Goal: Information Seeking & Learning: Stay updated

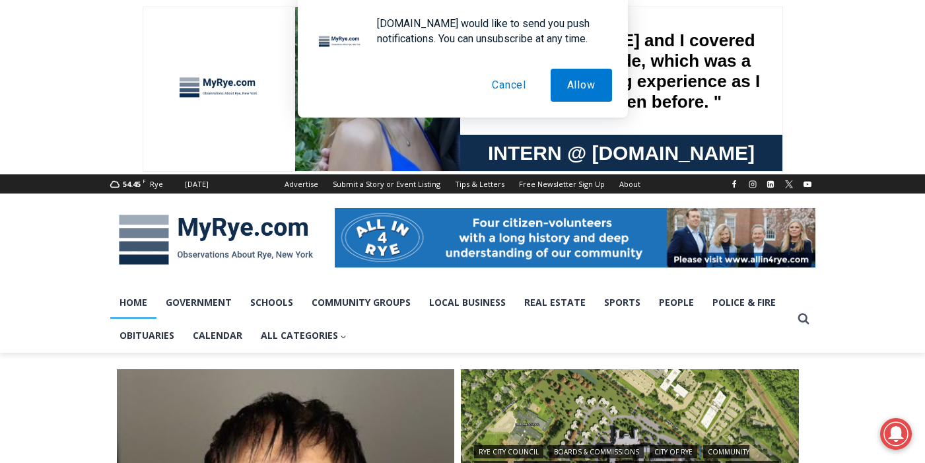
scroll to position [26, 0]
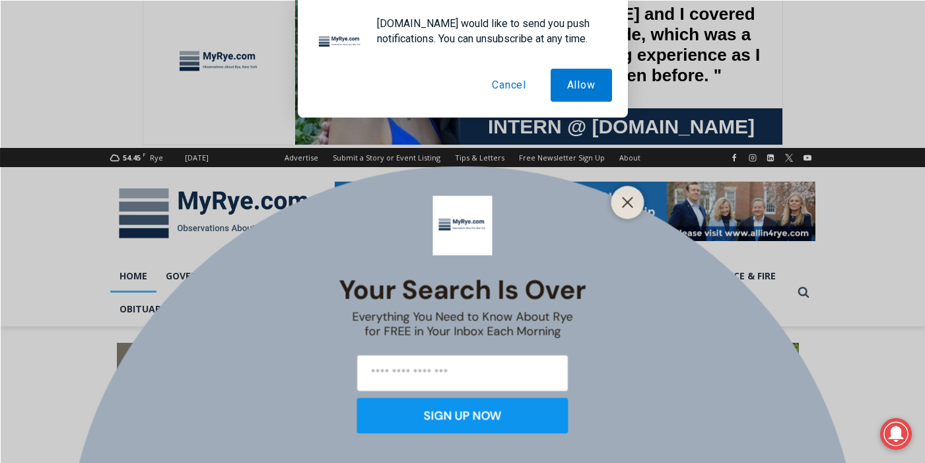
click at [503, 81] on button "Cancel" at bounding box center [508, 85] width 67 height 33
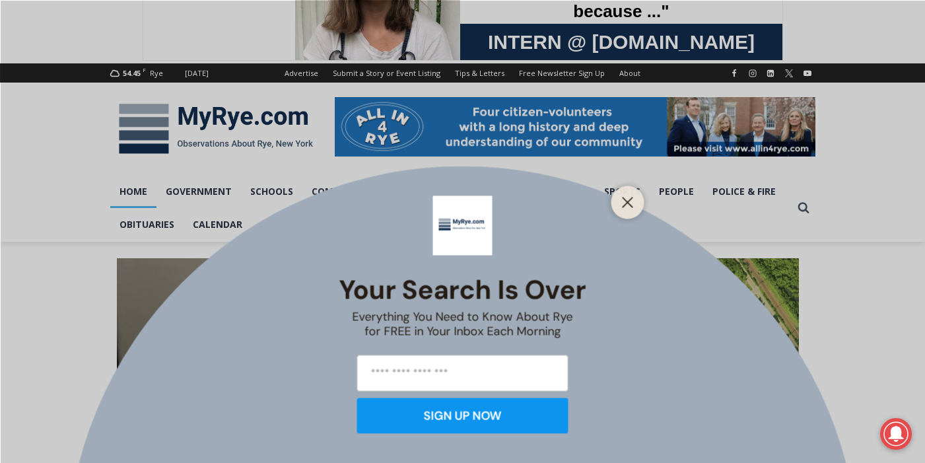
scroll to position [132, 0]
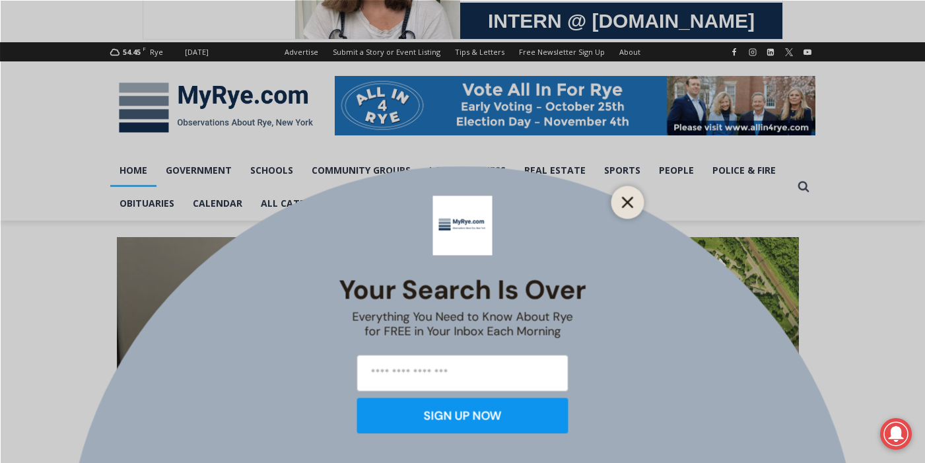
click at [634, 201] on button "Close" at bounding box center [628, 202] width 18 height 18
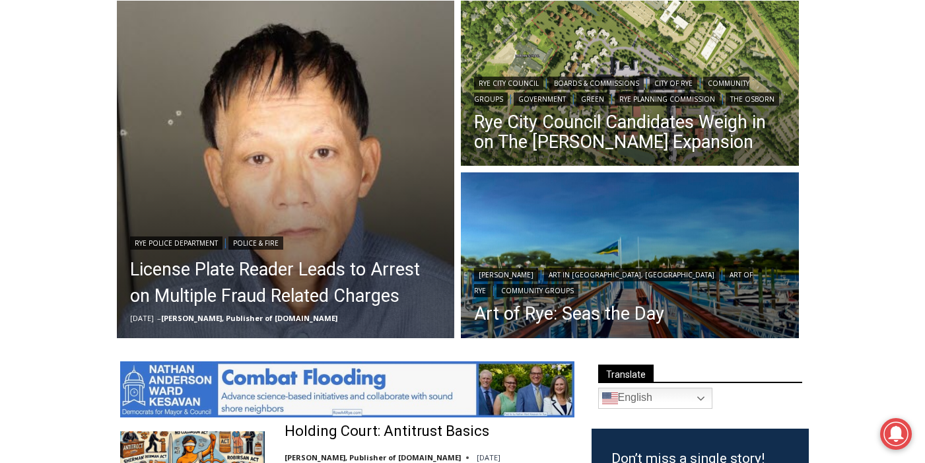
scroll to position [370, 0]
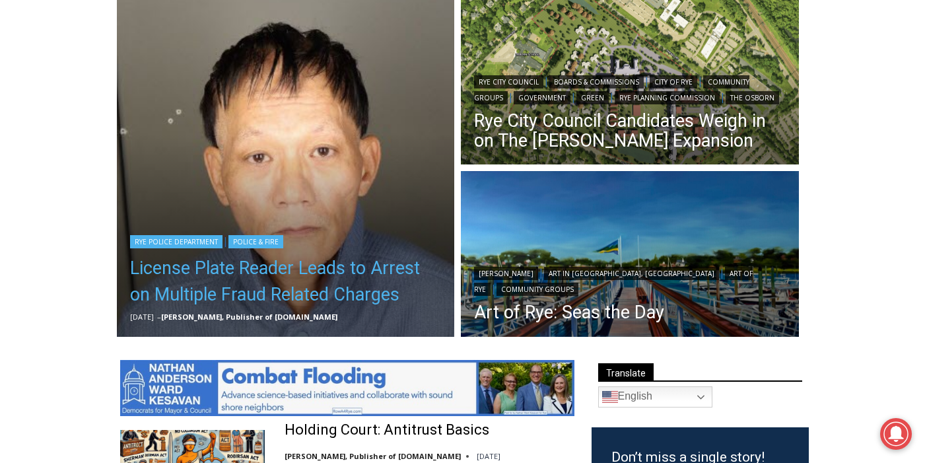
click at [274, 268] on link "License Plate Reader Leads to Arrest on Multiple Fraud Related Charges" at bounding box center [286, 281] width 312 height 53
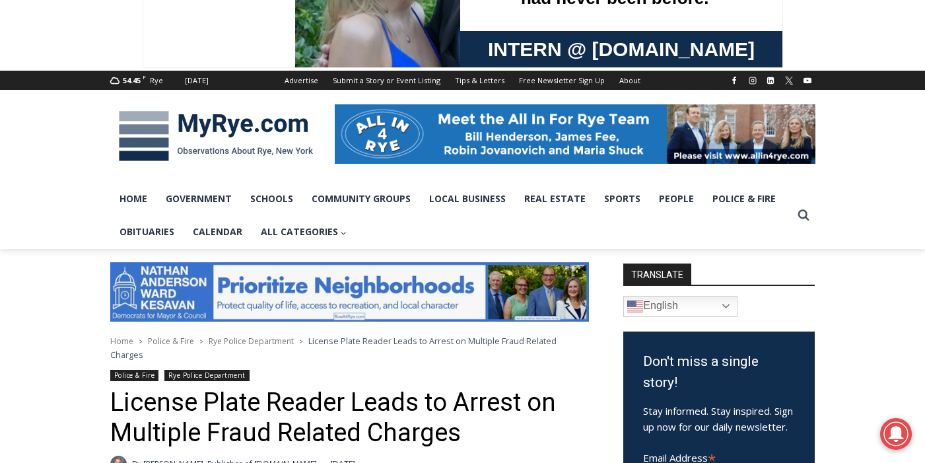
scroll to position [156, 0]
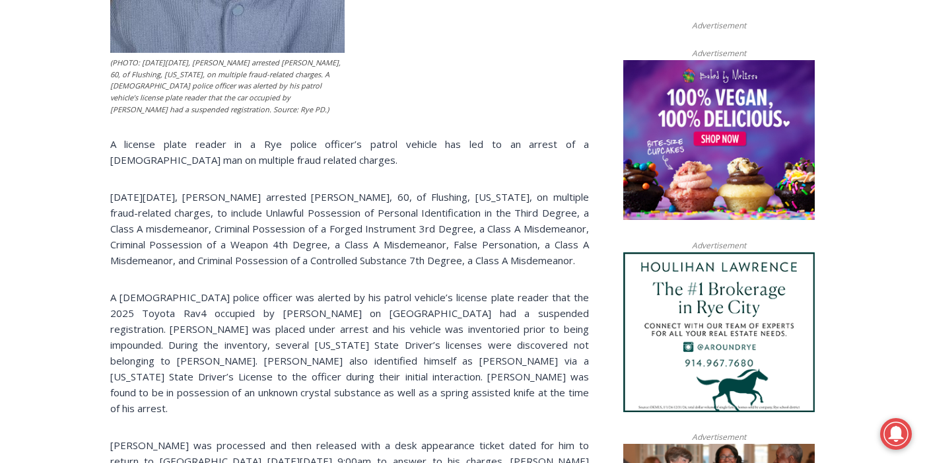
scroll to position [842, 0]
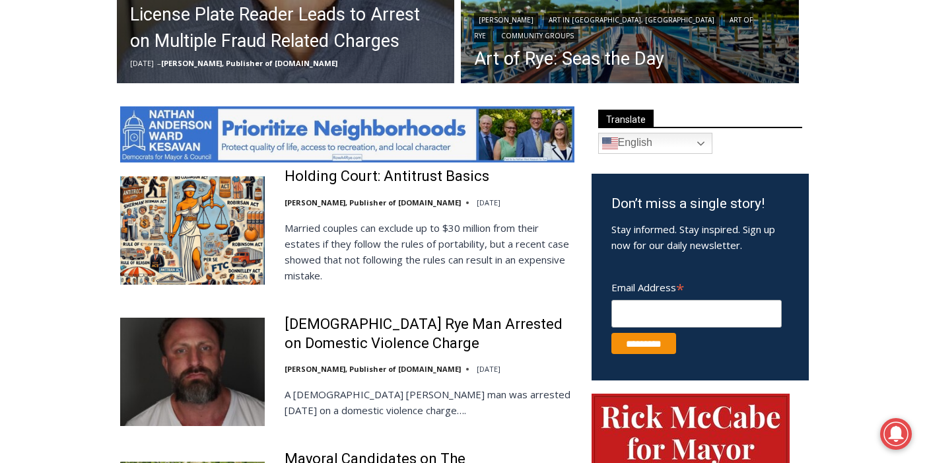
scroll to position [650, 0]
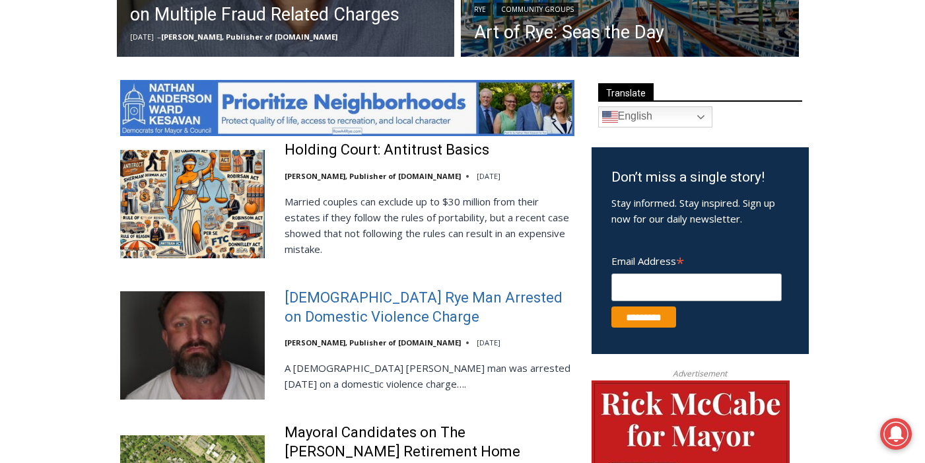
click at [357, 296] on link "[DEMOGRAPHIC_DATA] Rye Man Arrested on Domestic Violence Charge" at bounding box center [430, 308] width 290 height 38
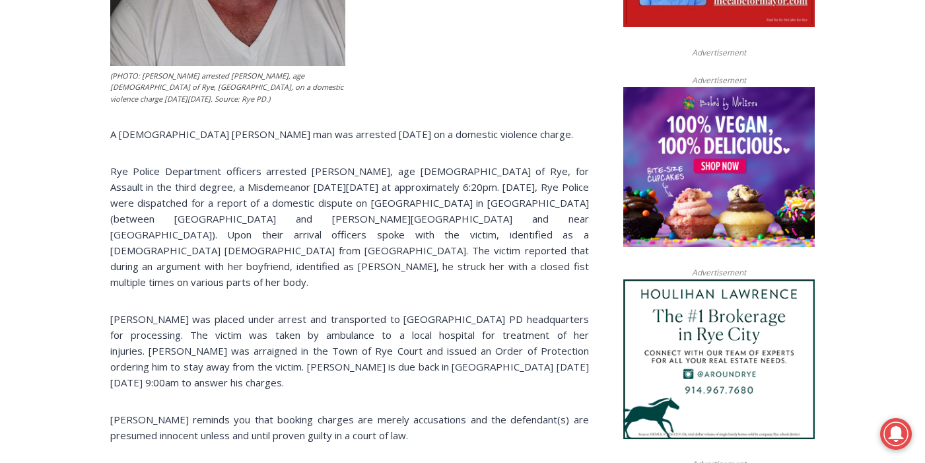
scroll to position [815, 0]
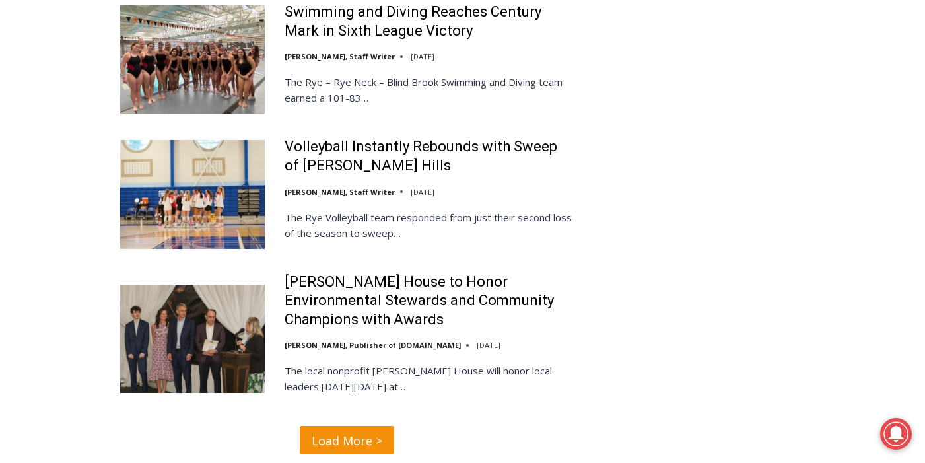
scroll to position [3185, 0]
